Goal: Task Accomplishment & Management: Manage account settings

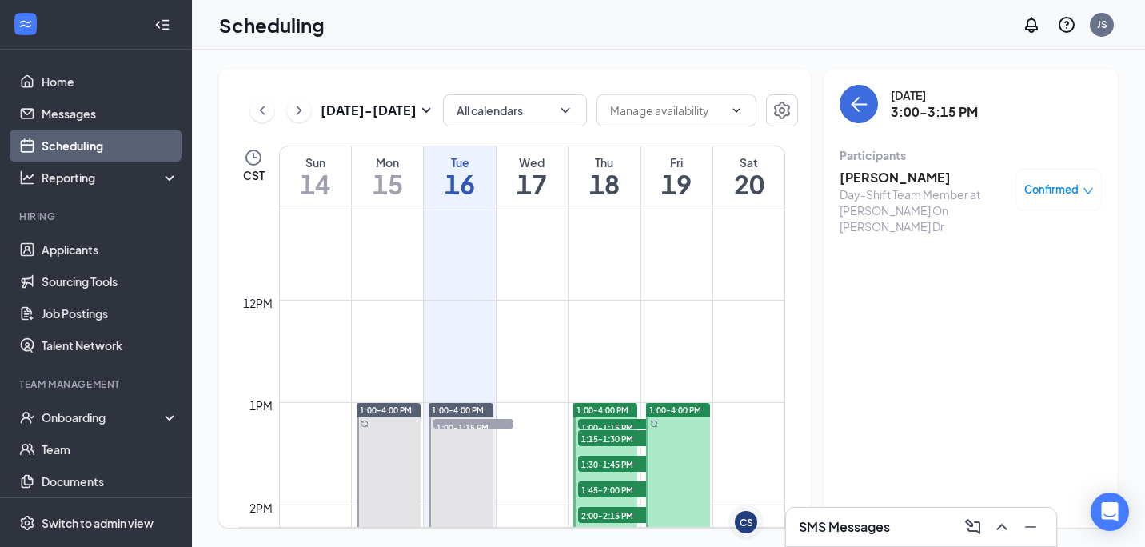
scroll to position [1338, 0]
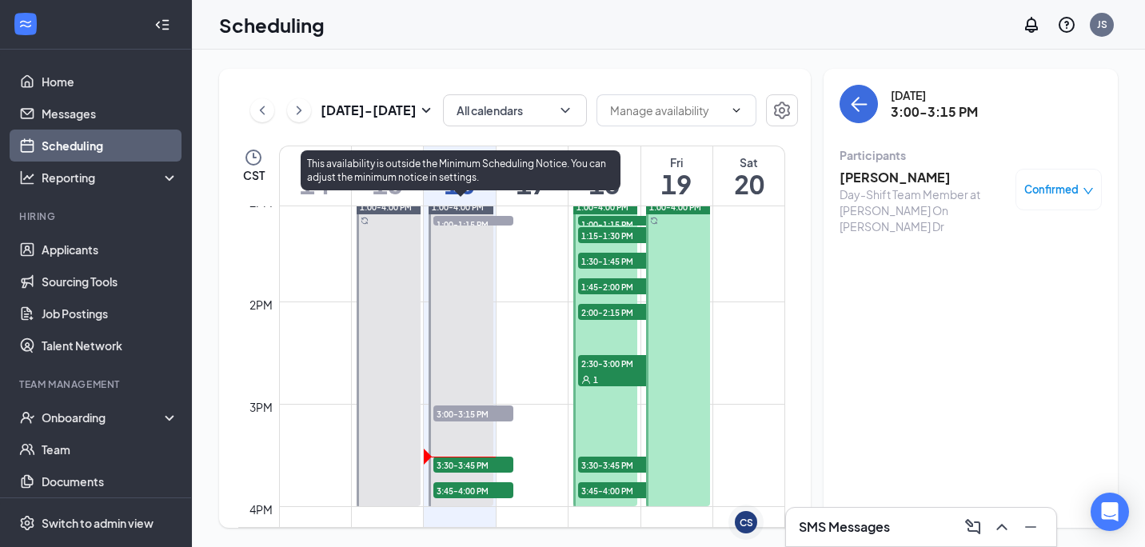
click at [476, 416] on span "3:00-3:15 PM" at bounding box center [473, 413] width 80 height 16
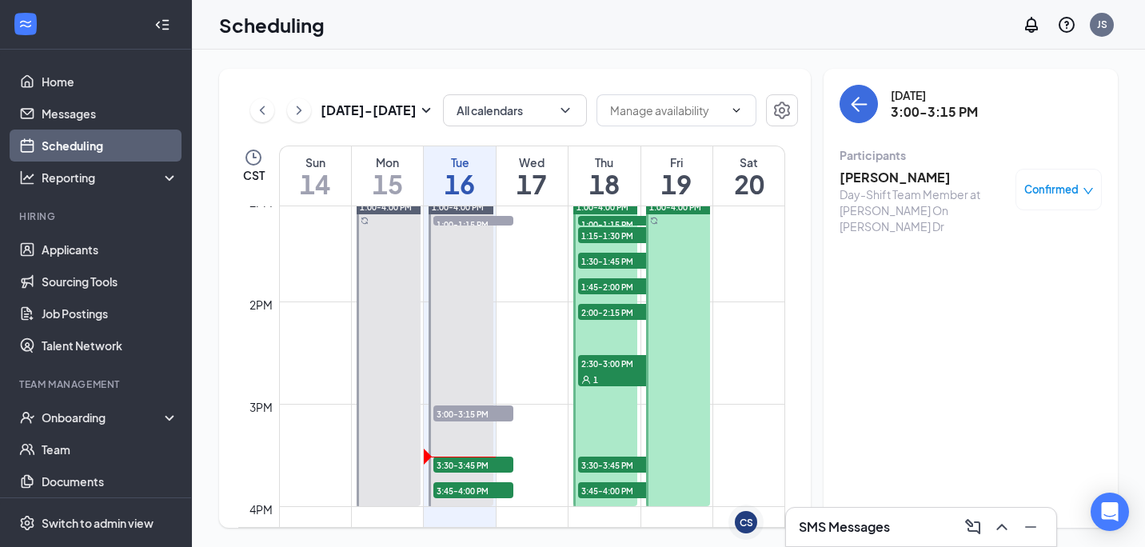
click at [1049, 190] on span "Confirmed" at bounding box center [1051, 190] width 54 height 16
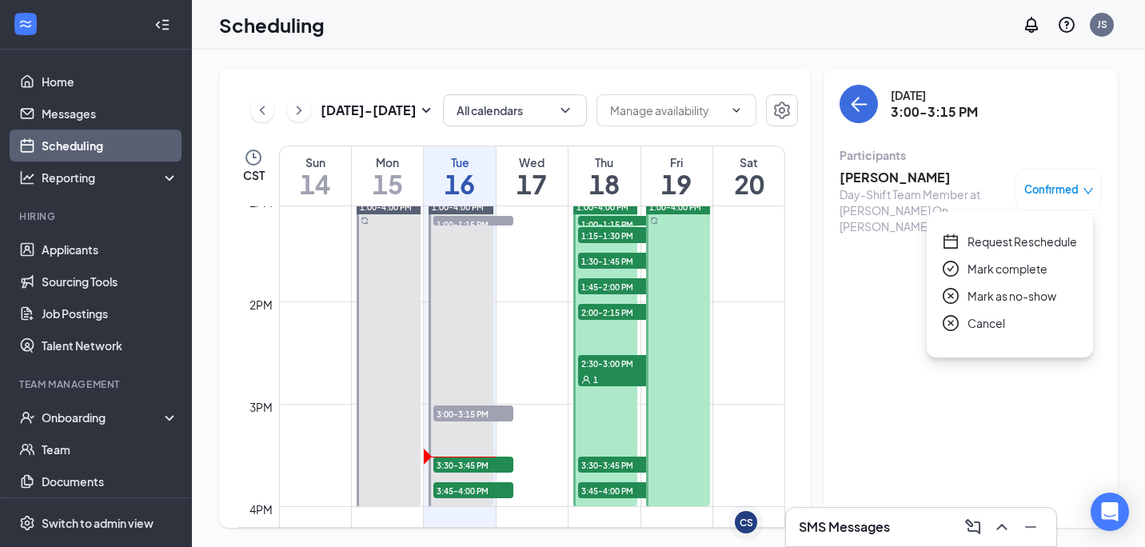
click at [989, 300] on span "Mark as no-show" at bounding box center [1012, 296] width 89 height 18
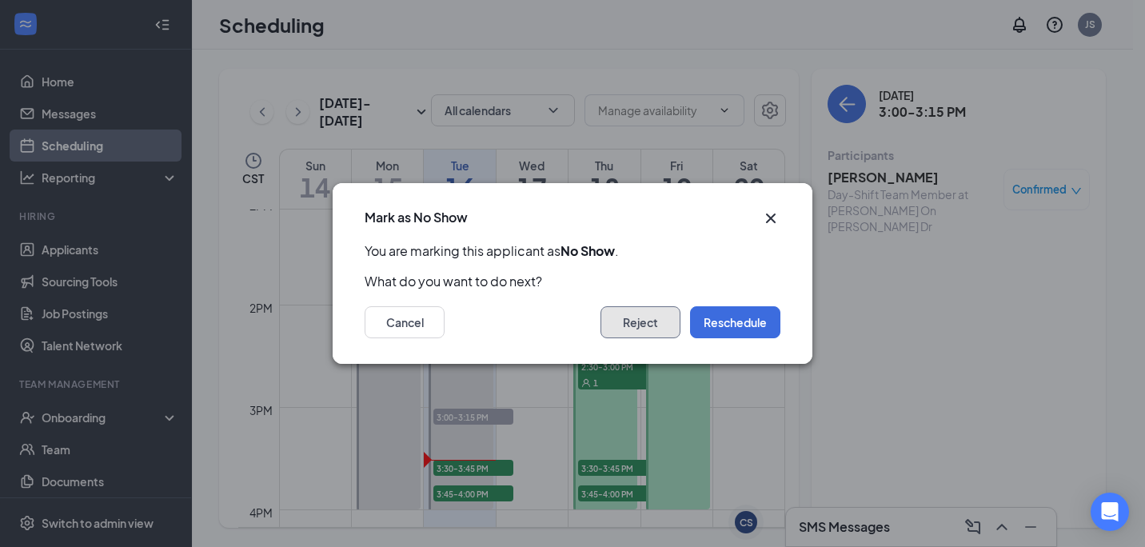
click at [628, 317] on button "Reject" at bounding box center [641, 322] width 80 height 32
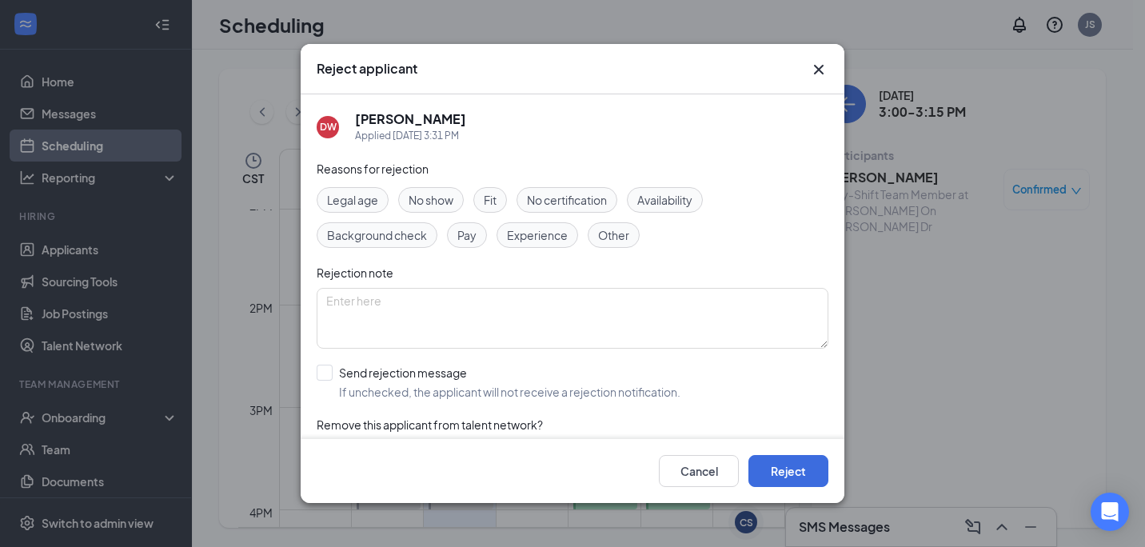
click at [429, 205] on span "No show" at bounding box center [431, 200] width 45 height 18
click at [800, 477] on button "Reject" at bounding box center [788, 471] width 80 height 32
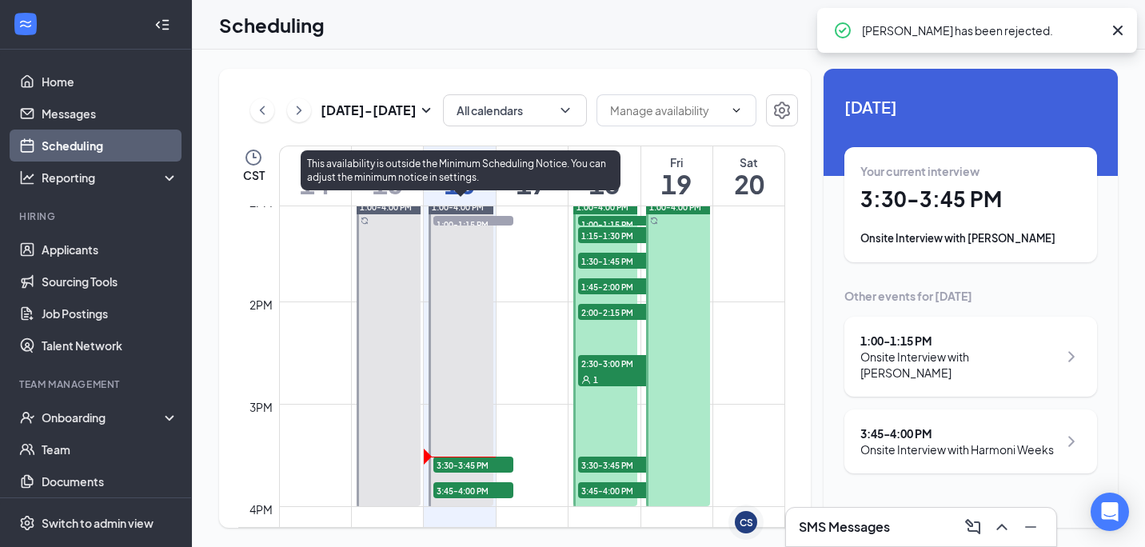
click at [450, 465] on span "3:30-3:45 PM" at bounding box center [473, 465] width 80 height 16
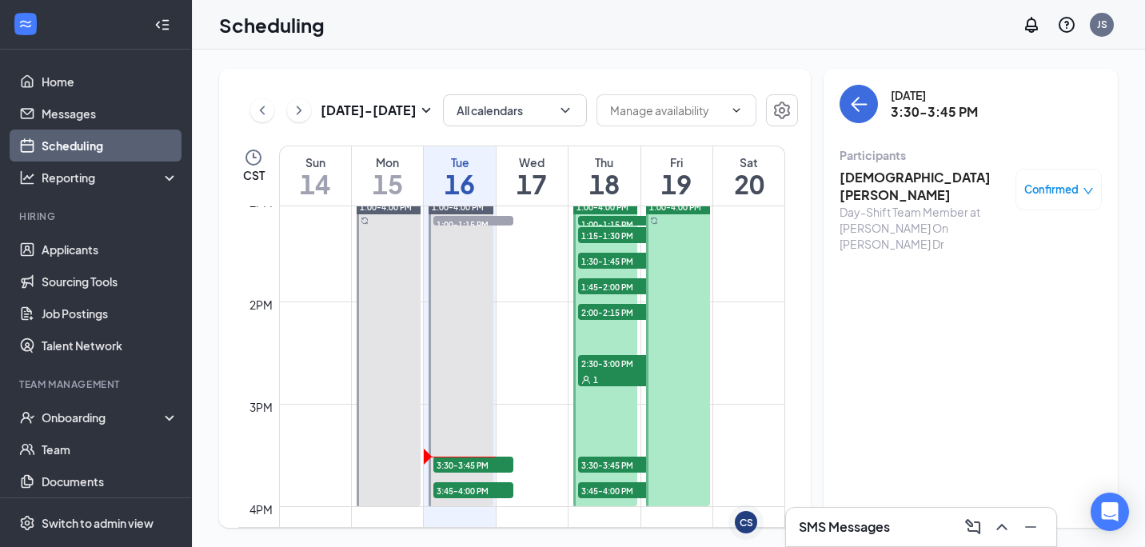
click at [920, 182] on h3 "[DEMOGRAPHIC_DATA][PERSON_NAME]" at bounding box center [924, 186] width 168 height 35
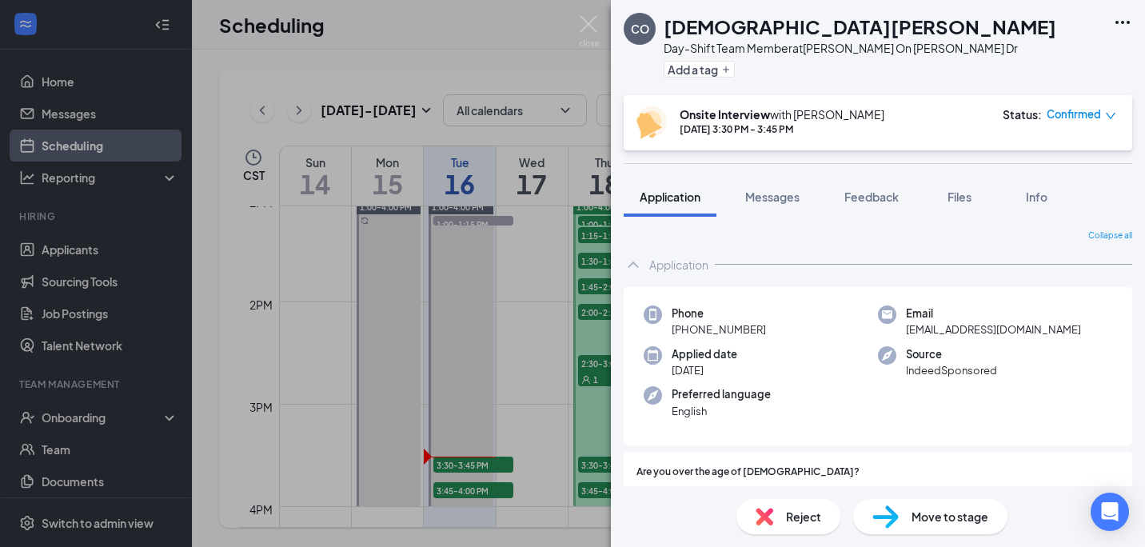
click at [589, 22] on img at bounding box center [589, 31] width 20 height 31
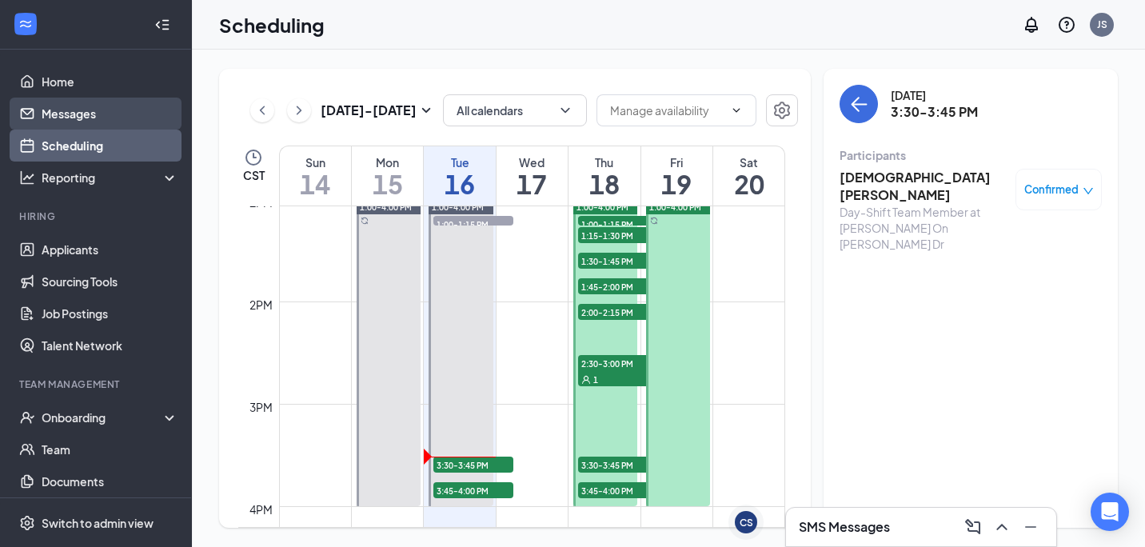
click at [123, 118] on link "Messages" at bounding box center [110, 114] width 137 height 32
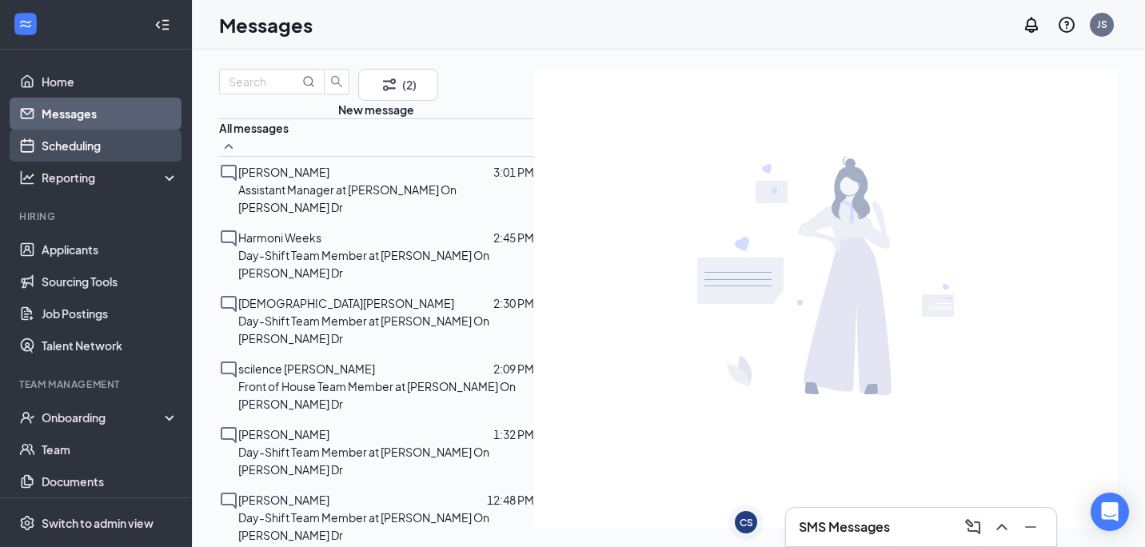
click at [108, 157] on link "Scheduling" at bounding box center [110, 146] width 137 height 32
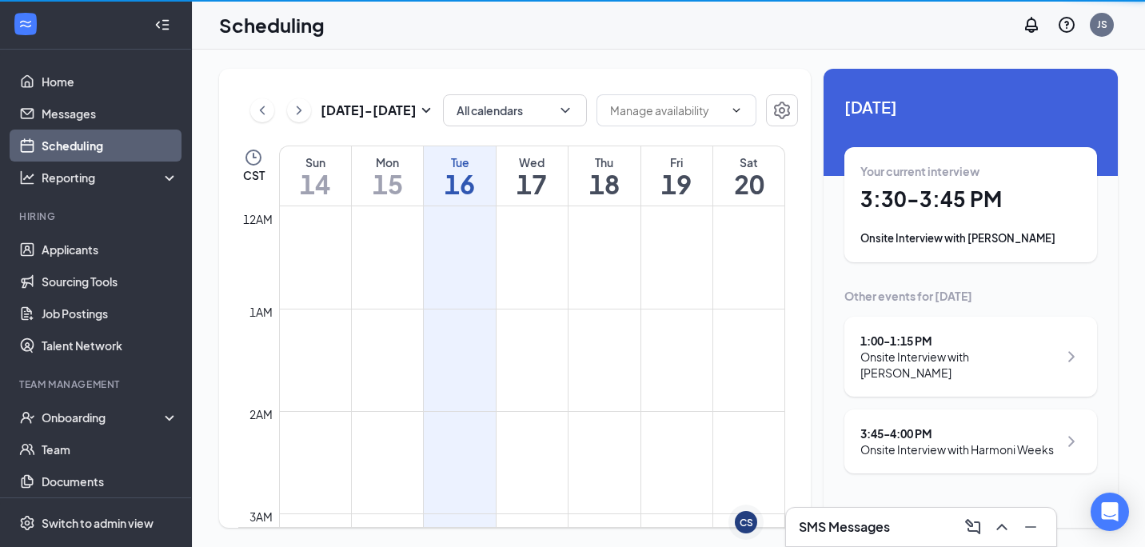
scroll to position [786, 0]
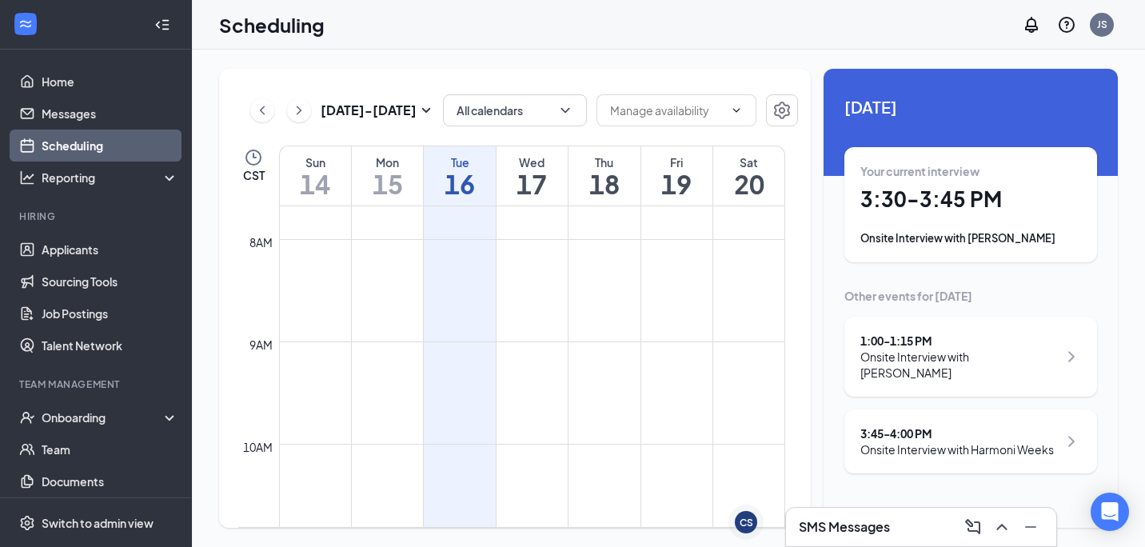
click at [887, 530] on h3 "SMS Messages" at bounding box center [844, 527] width 91 height 18
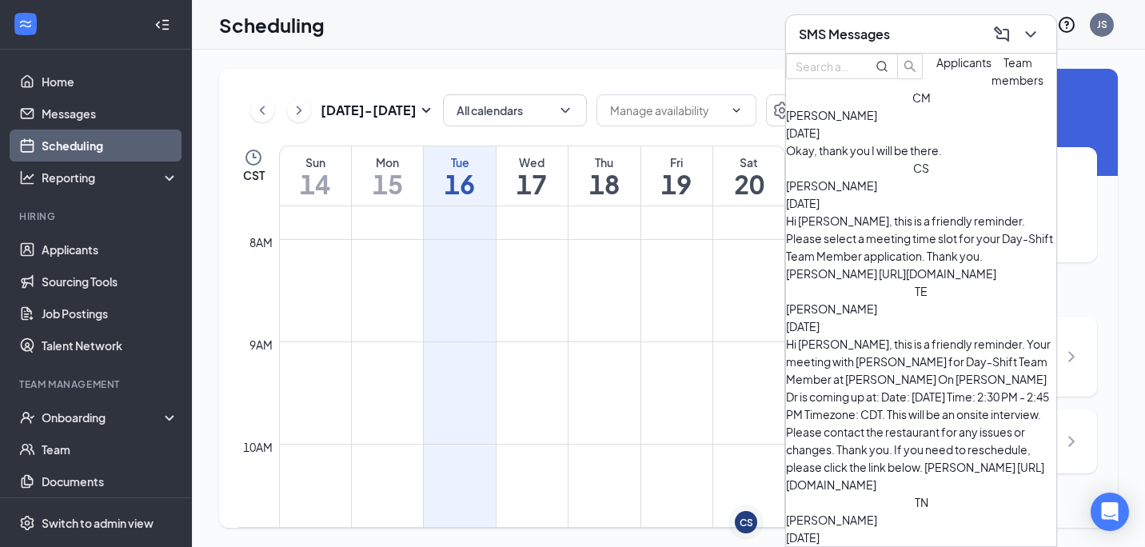
click at [882, 34] on h3 "SMS Messages" at bounding box center [844, 35] width 91 height 18
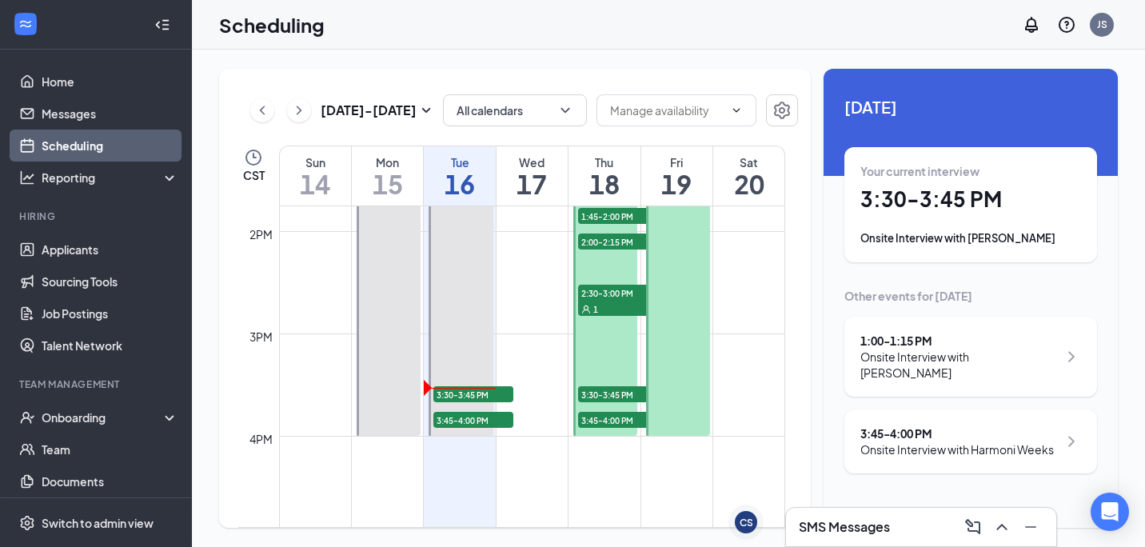
scroll to position [1409, 0]
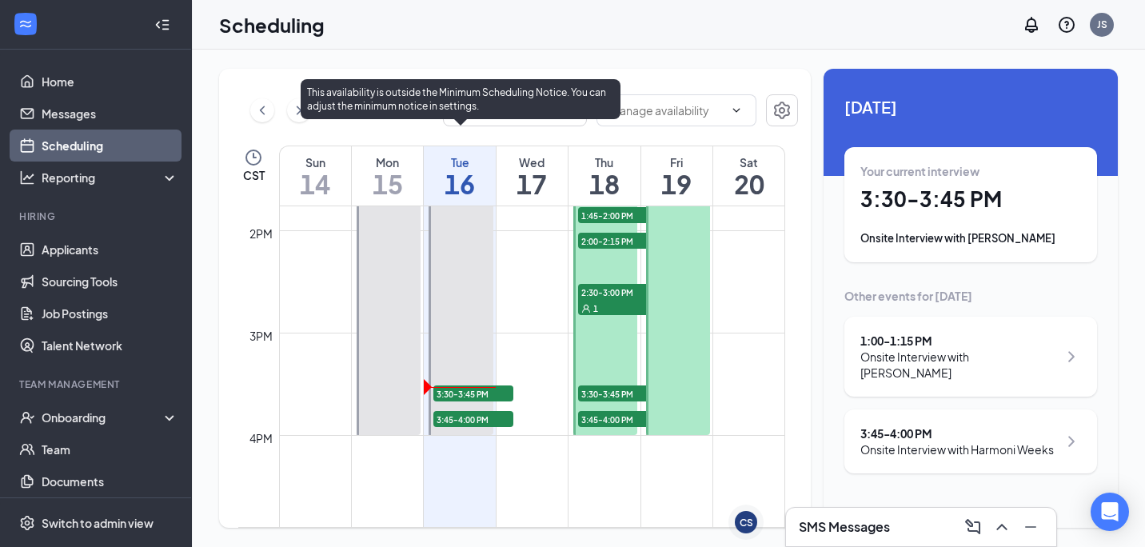
click at [497, 392] on span "3:30-3:45 PM" at bounding box center [473, 393] width 80 height 16
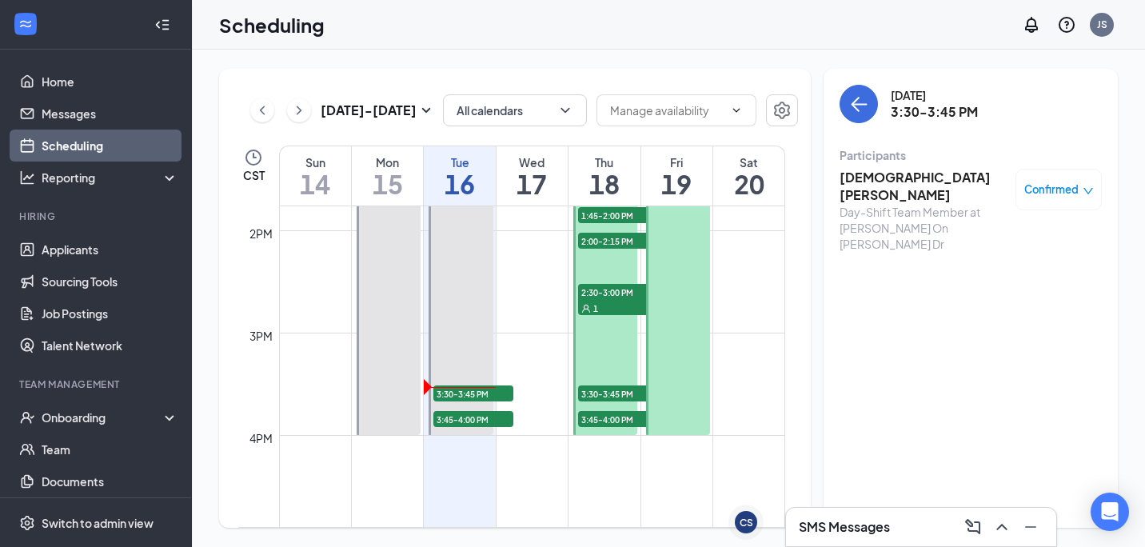
click at [1064, 190] on span "Confirmed" at bounding box center [1051, 190] width 54 height 16
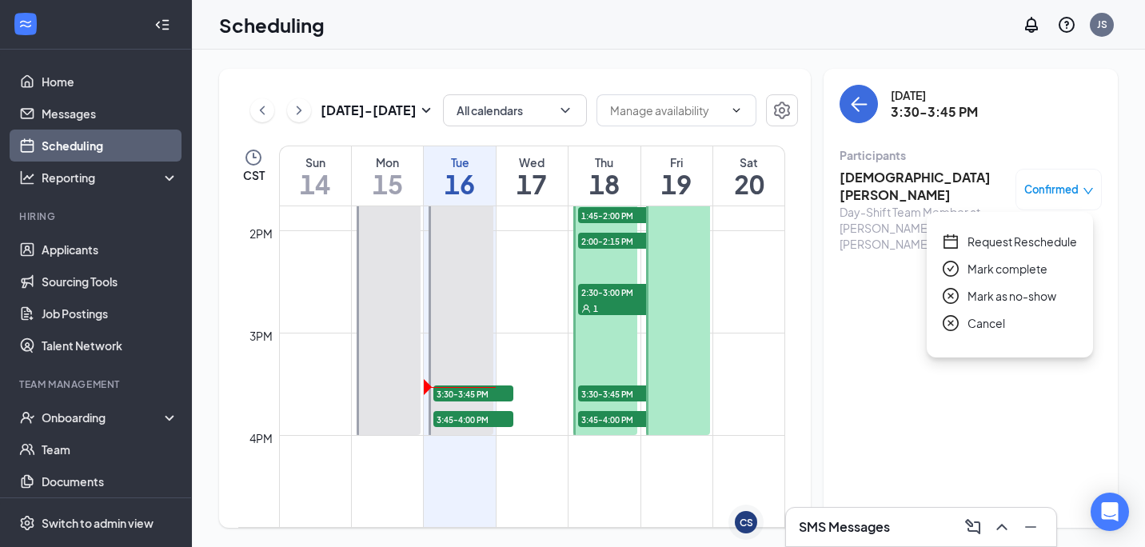
click at [998, 296] on span "Mark as no-show" at bounding box center [1012, 296] width 89 height 18
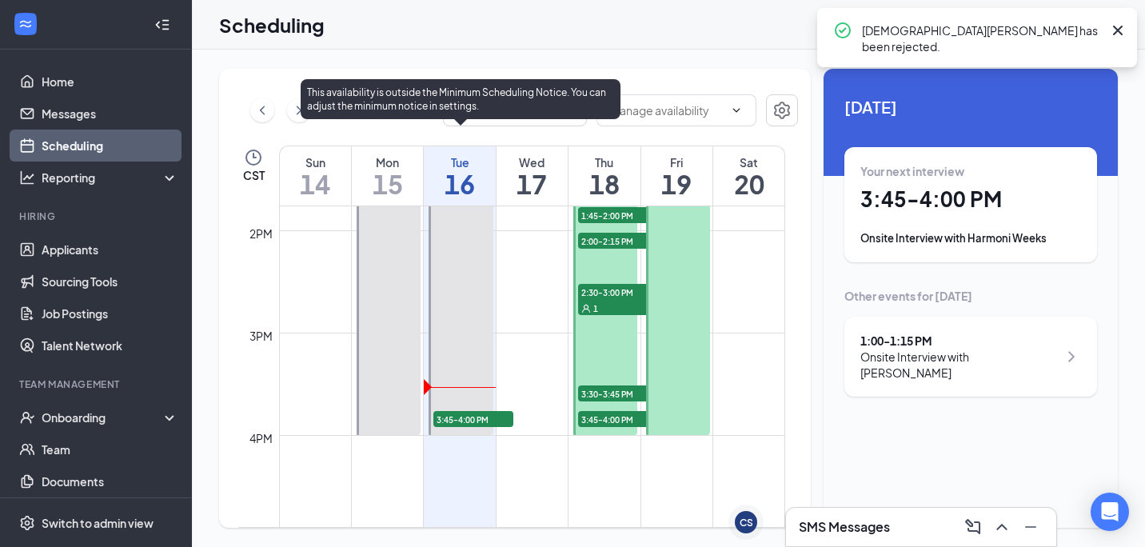
click at [484, 420] on span "3:45-4:00 PM" at bounding box center [473, 419] width 80 height 16
